Goal: Information Seeking & Learning: Learn about a topic

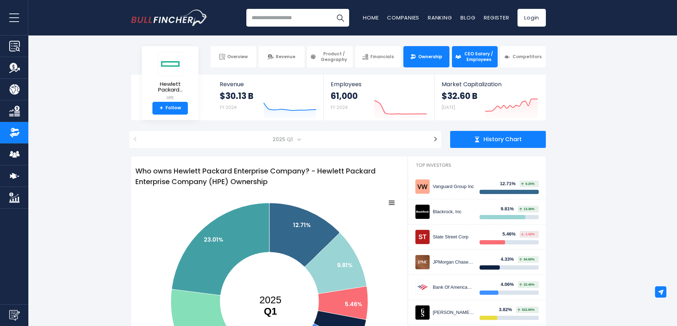
click at [476, 59] on span "CEO Salary / Employees" at bounding box center [478, 56] width 31 height 11
click at [477, 58] on span "CEO Salary / Employees" at bounding box center [478, 56] width 31 height 11
click at [368, 56] on img at bounding box center [365, 57] width 6 height 6
click at [288, 57] on span "Revenue" at bounding box center [286, 57] width 20 height 6
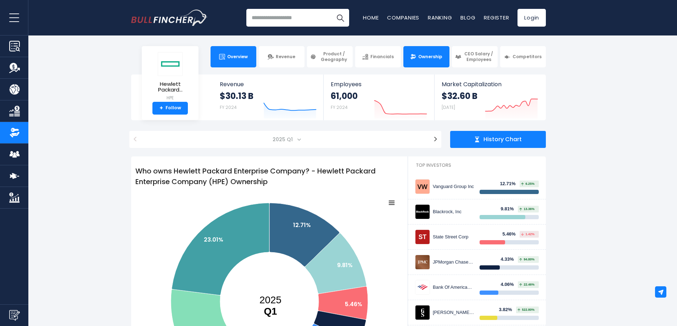
click at [241, 57] on span "Overview" at bounding box center [237, 57] width 21 height 6
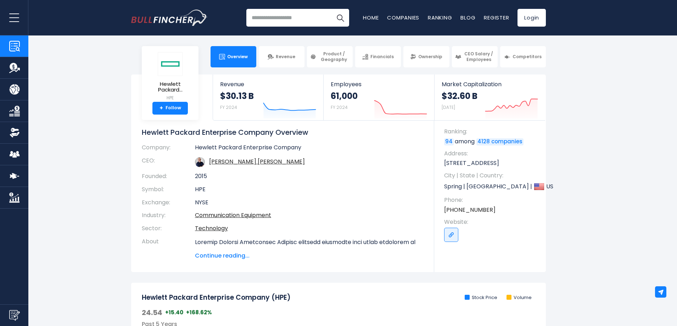
click at [233, 57] on span "Overview" at bounding box center [237, 57] width 21 height 6
click at [266, 57] on link "Revenue" at bounding box center [282, 56] width 46 height 21
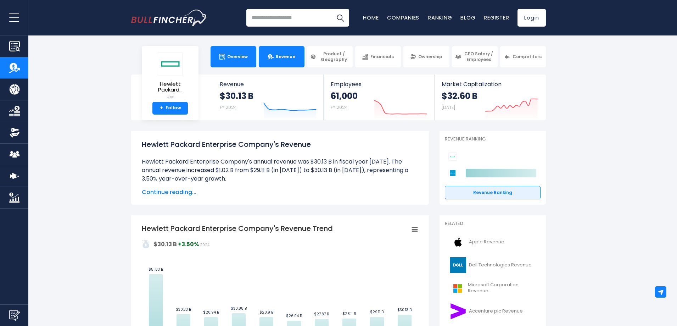
click at [240, 54] on span "Overview" at bounding box center [237, 57] width 21 height 6
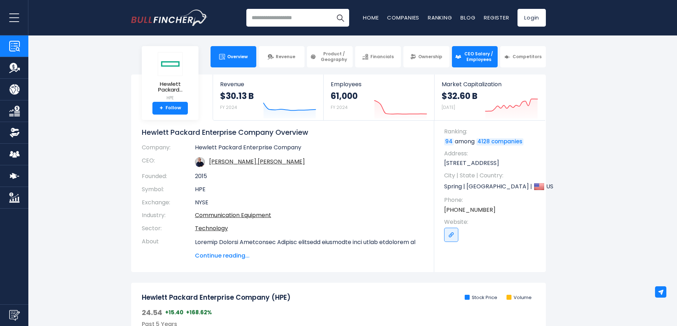
click at [479, 61] on span "CEO Salary / Employees" at bounding box center [478, 56] width 31 height 11
